Goal: Transaction & Acquisition: Purchase product/service

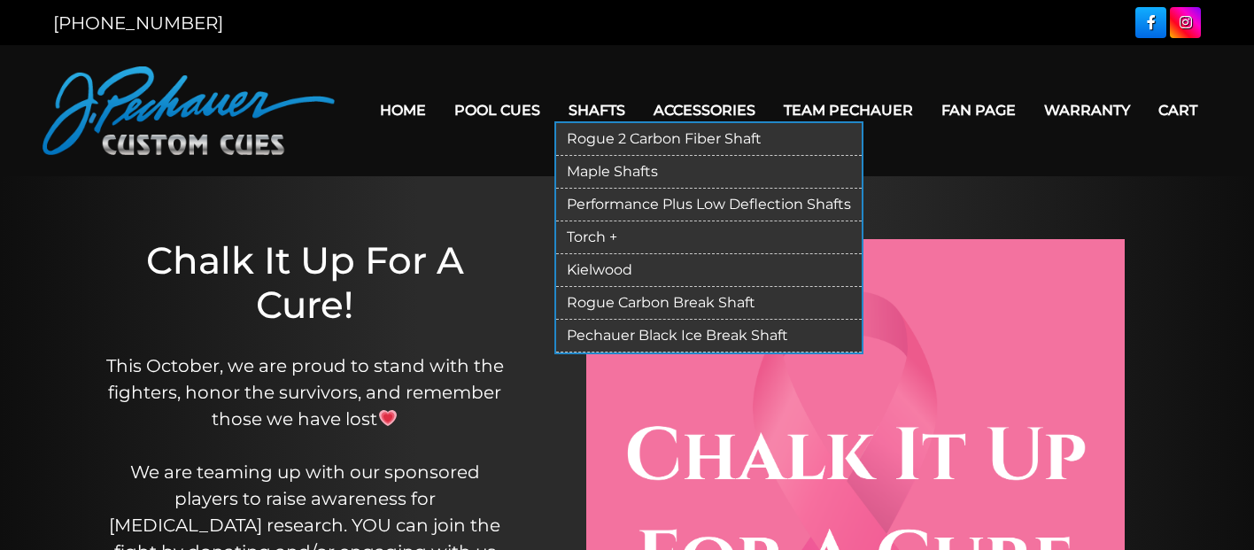
click at [623, 144] on link "Rogue 2 Carbon Fiber Shaft" at bounding box center [709, 139] width 306 height 33
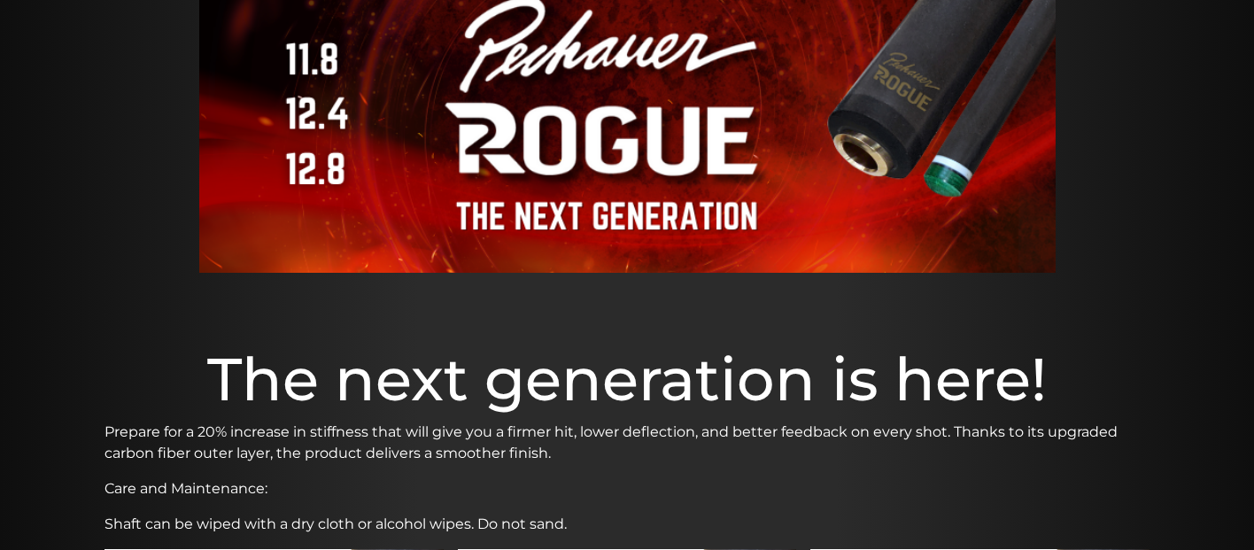
scroll to position [389, 0]
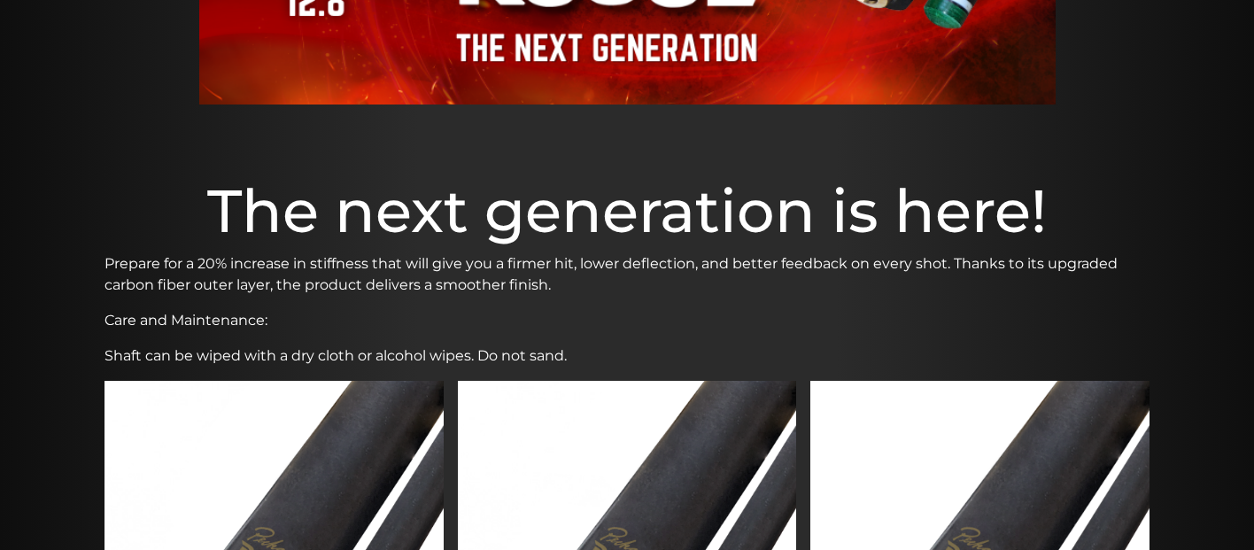
click at [307, 449] on img at bounding box center [274, 561] width 339 height 361
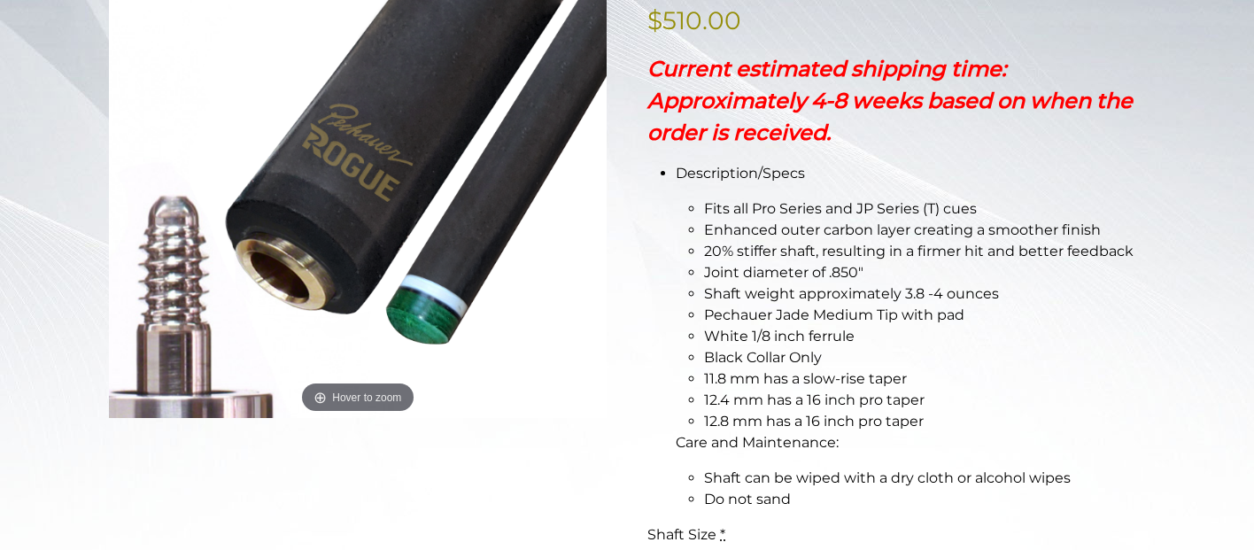
scroll to position [410, 0]
